Goal: Information Seeking & Learning: Learn about a topic

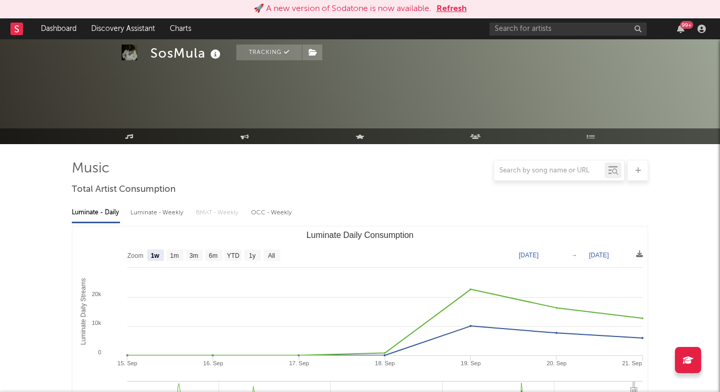
select select "1w"
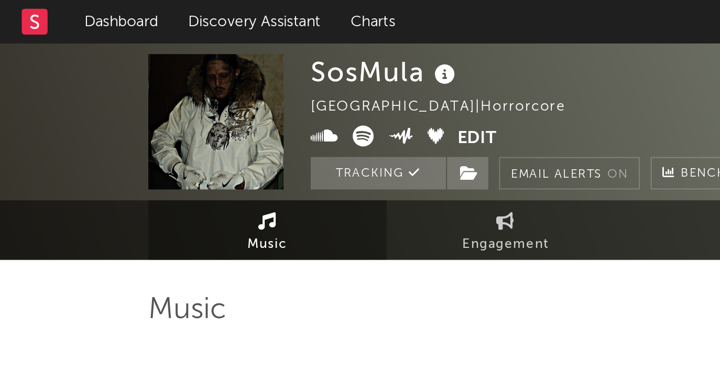
select select "6m"
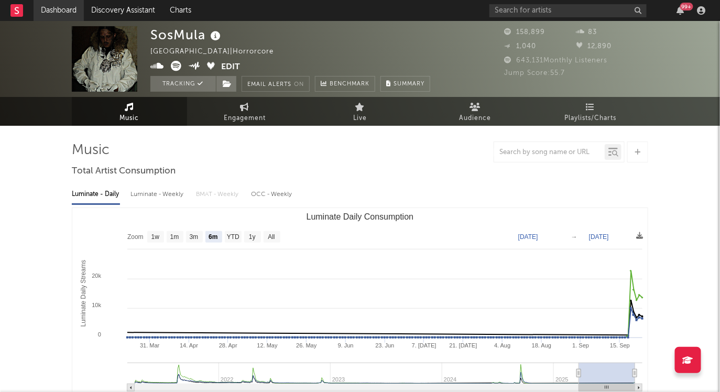
click at [65, 12] on link "Dashboard" at bounding box center [59, 10] width 50 height 21
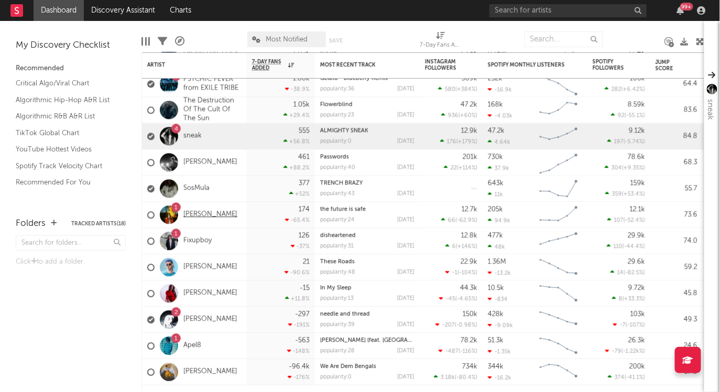
click at [186, 212] on link "[PERSON_NAME]" at bounding box center [211, 215] width 54 height 9
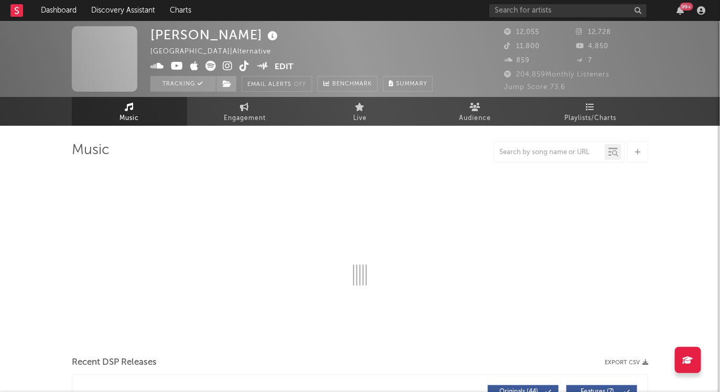
select select "6m"
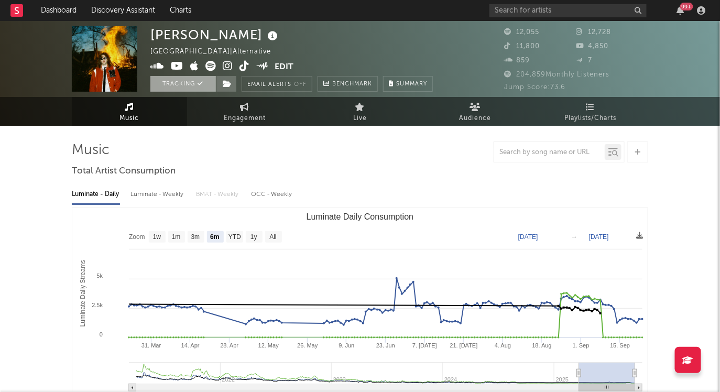
select select "6m"
click at [189, 80] on button "Tracking" at bounding box center [183, 84] width 66 height 16
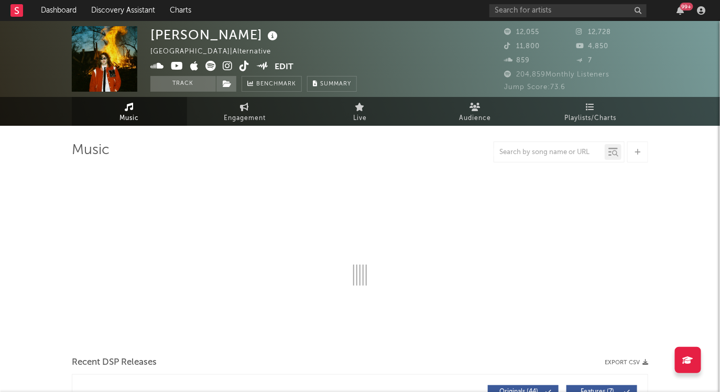
select select "6m"
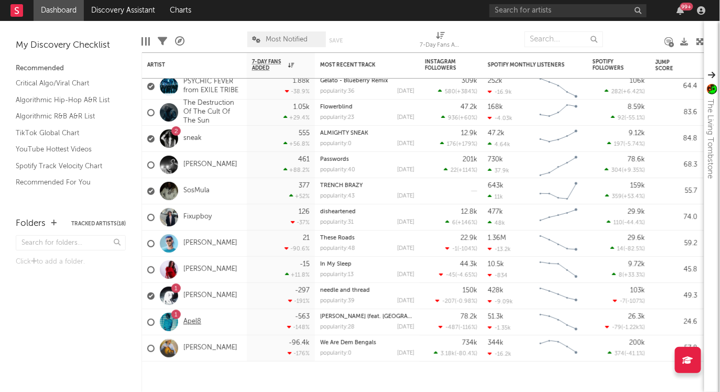
click at [195, 318] on link "Apel8" at bounding box center [193, 322] width 18 height 9
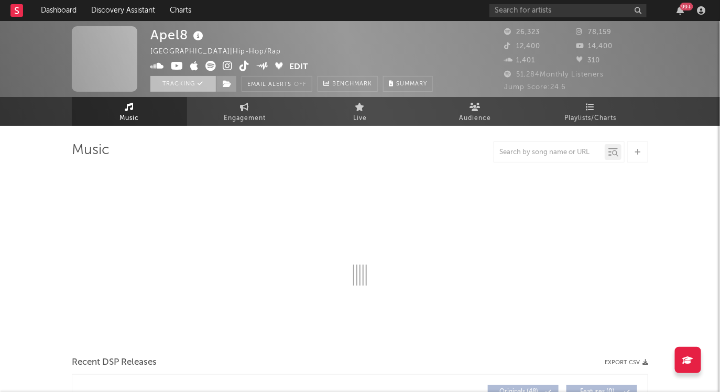
select select "6m"
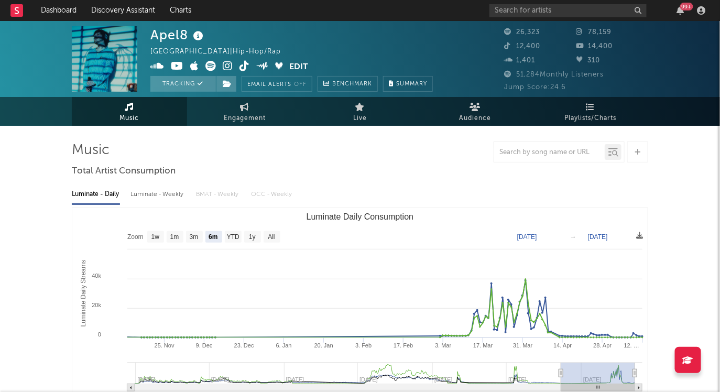
select select "6m"
click at [189, 85] on button "Tracking" at bounding box center [183, 84] width 66 height 16
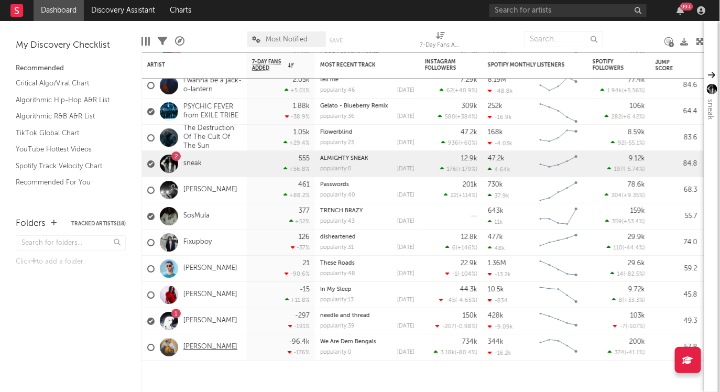
click at [203, 347] on link "[PERSON_NAME]" at bounding box center [211, 347] width 54 height 9
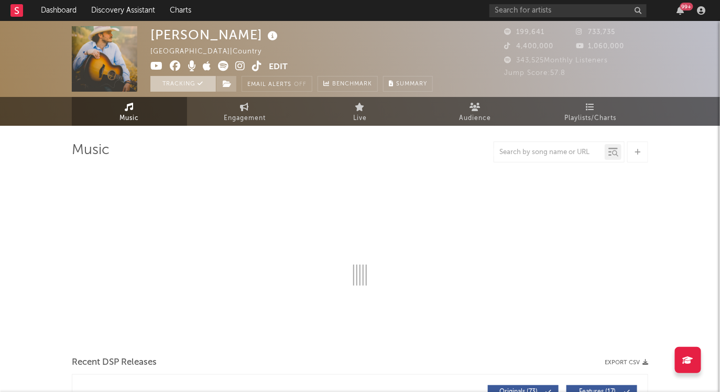
click at [191, 85] on button "Tracking" at bounding box center [183, 84] width 66 height 16
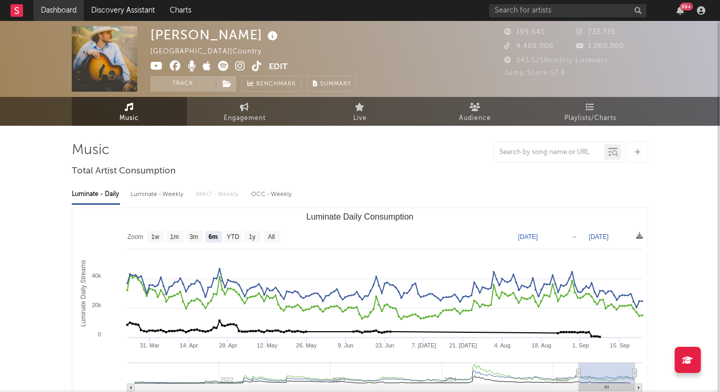
select select "6m"
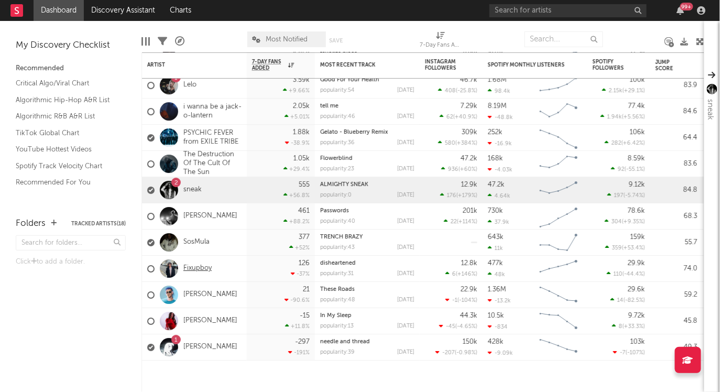
click at [196, 271] on link "Fixupboy" at bounding box center [198, 268] width 28 height 9
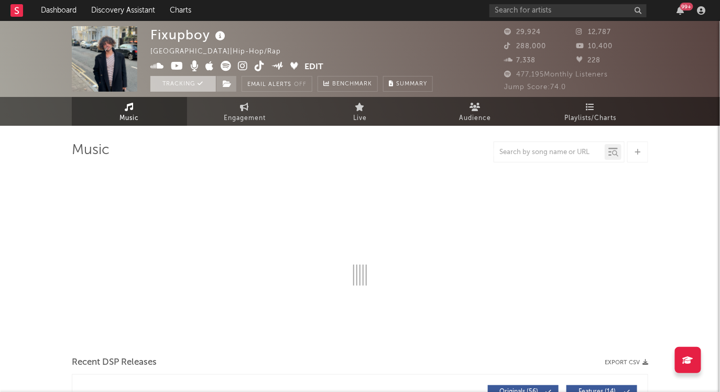
click at [170, 87] on button "Tracking" at bounding box center [183, 84] width 66 height 16
